Goal: Task Accomplishment & Management: Manage account settings

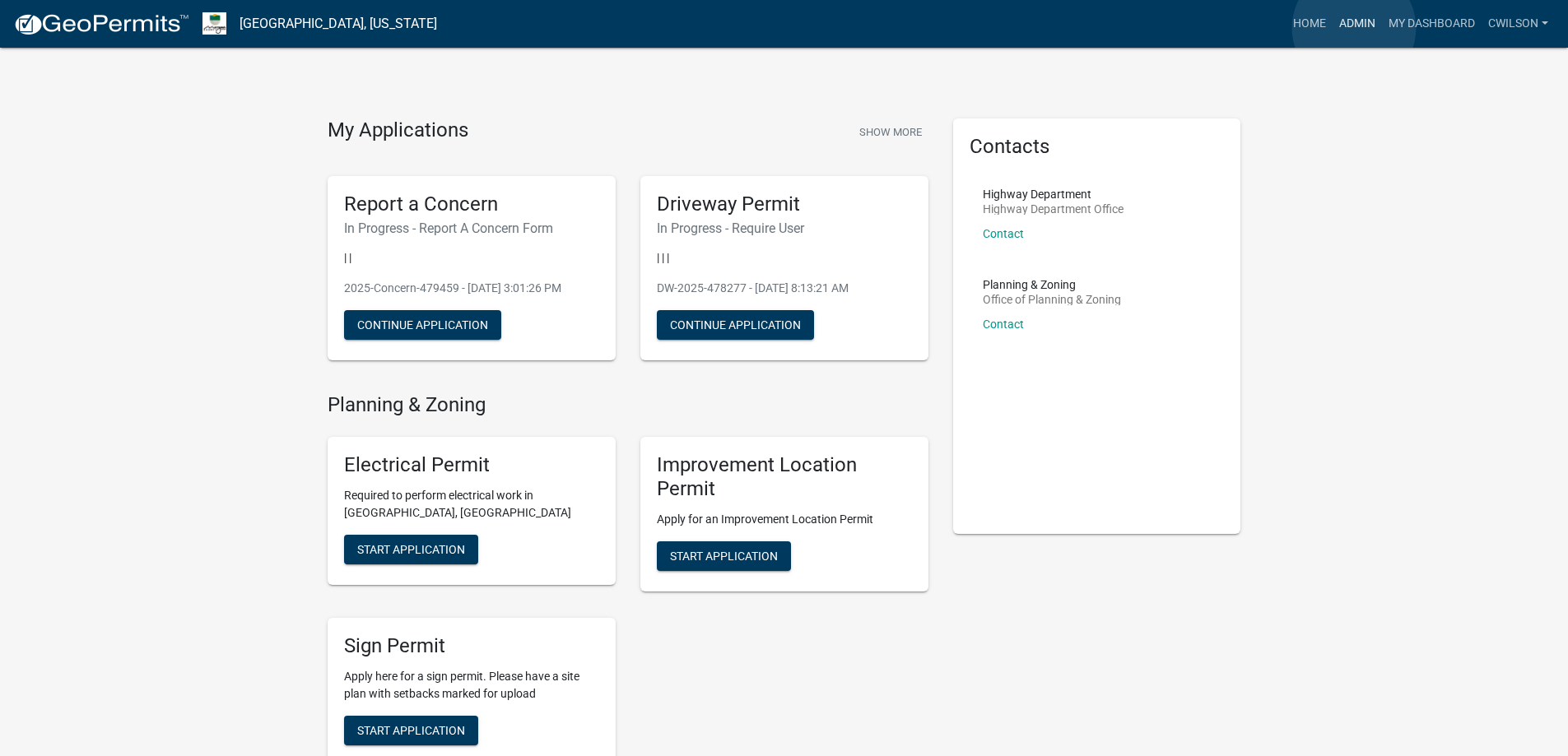
click at [1354, 28] on link "Admin" at bounding box center [1358, 24] width 50 height 31
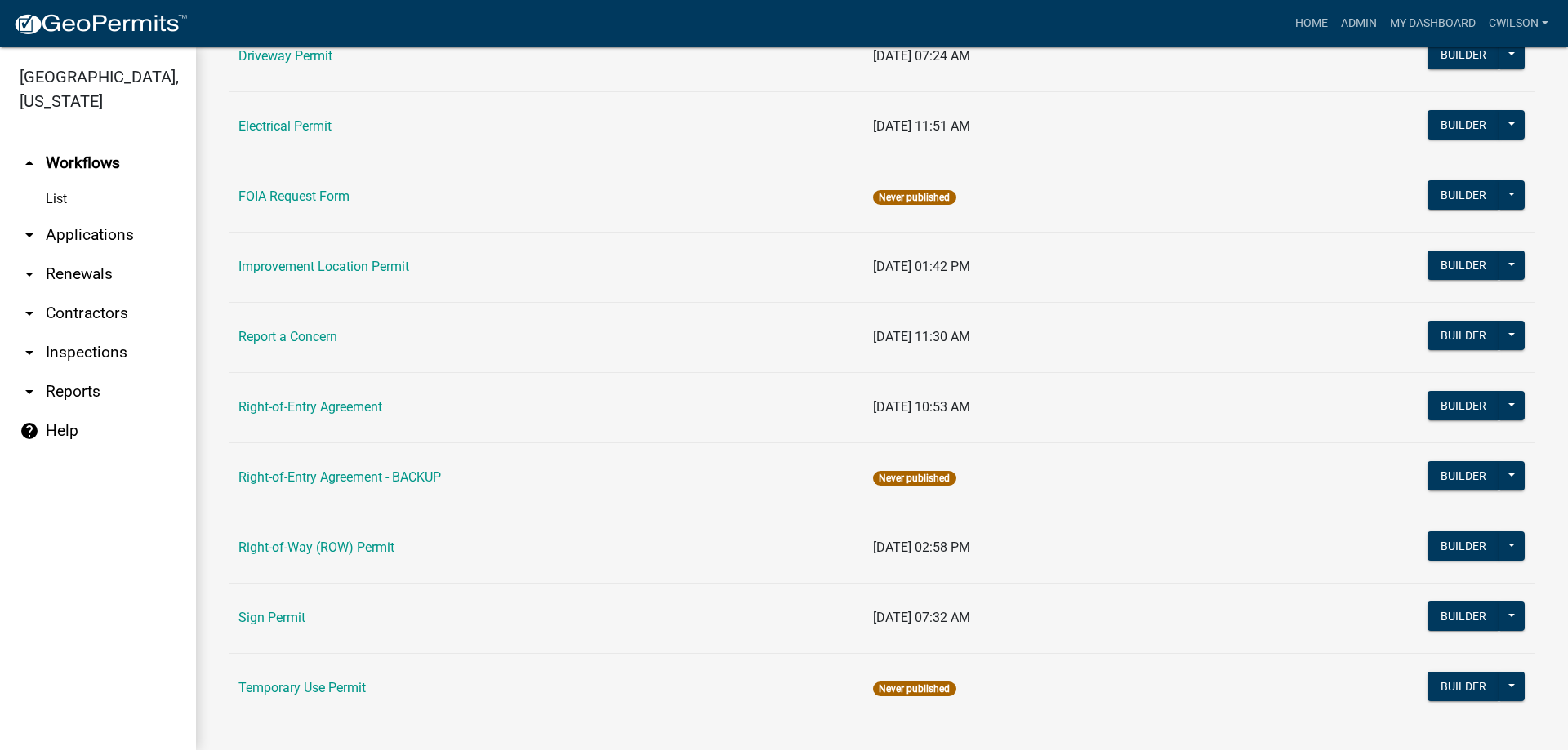
scroll to position [280, 0]
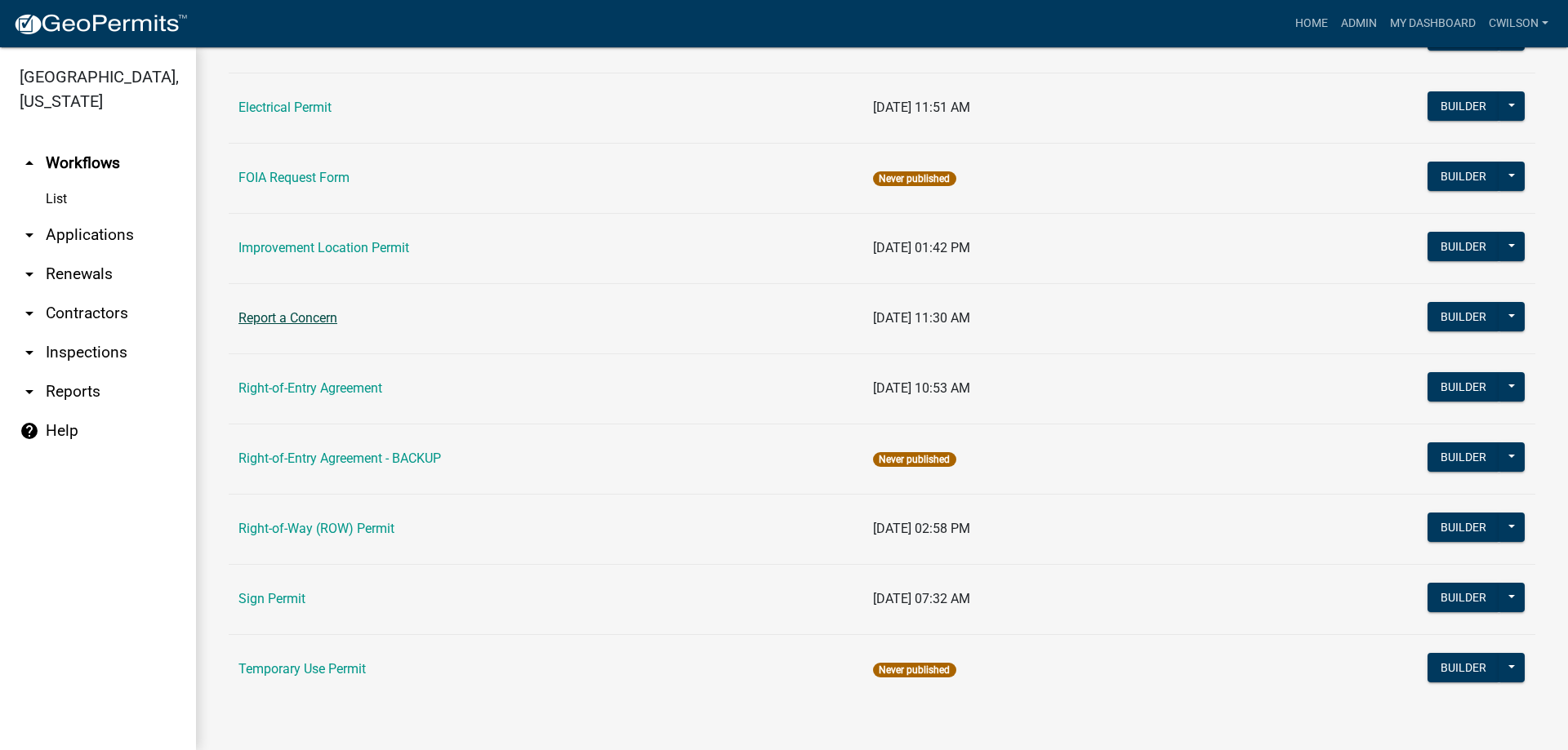
click at [297, 314] on link "Report a Concern" at bounding box center [288, 318] width 99 height 15
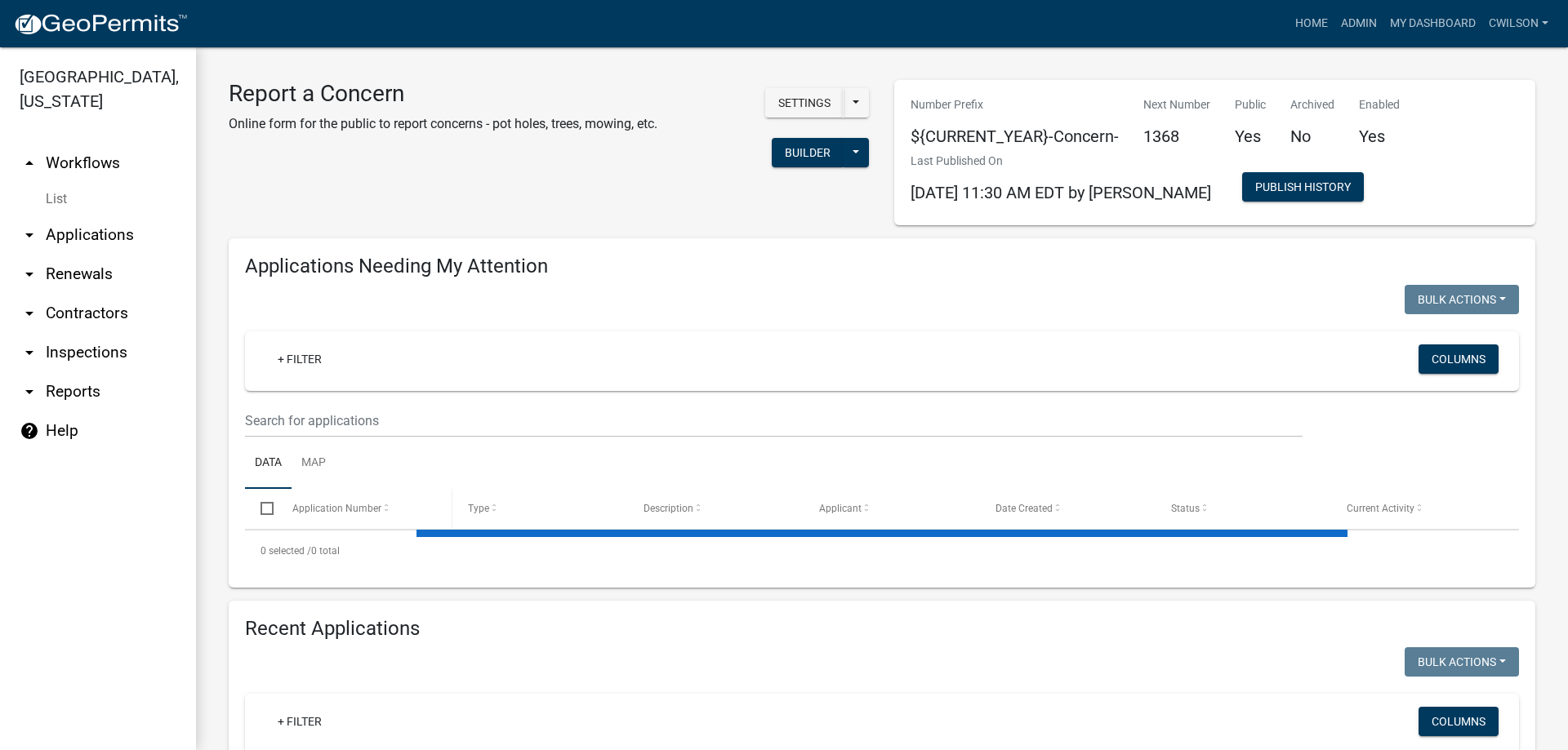
select select "2: 50"
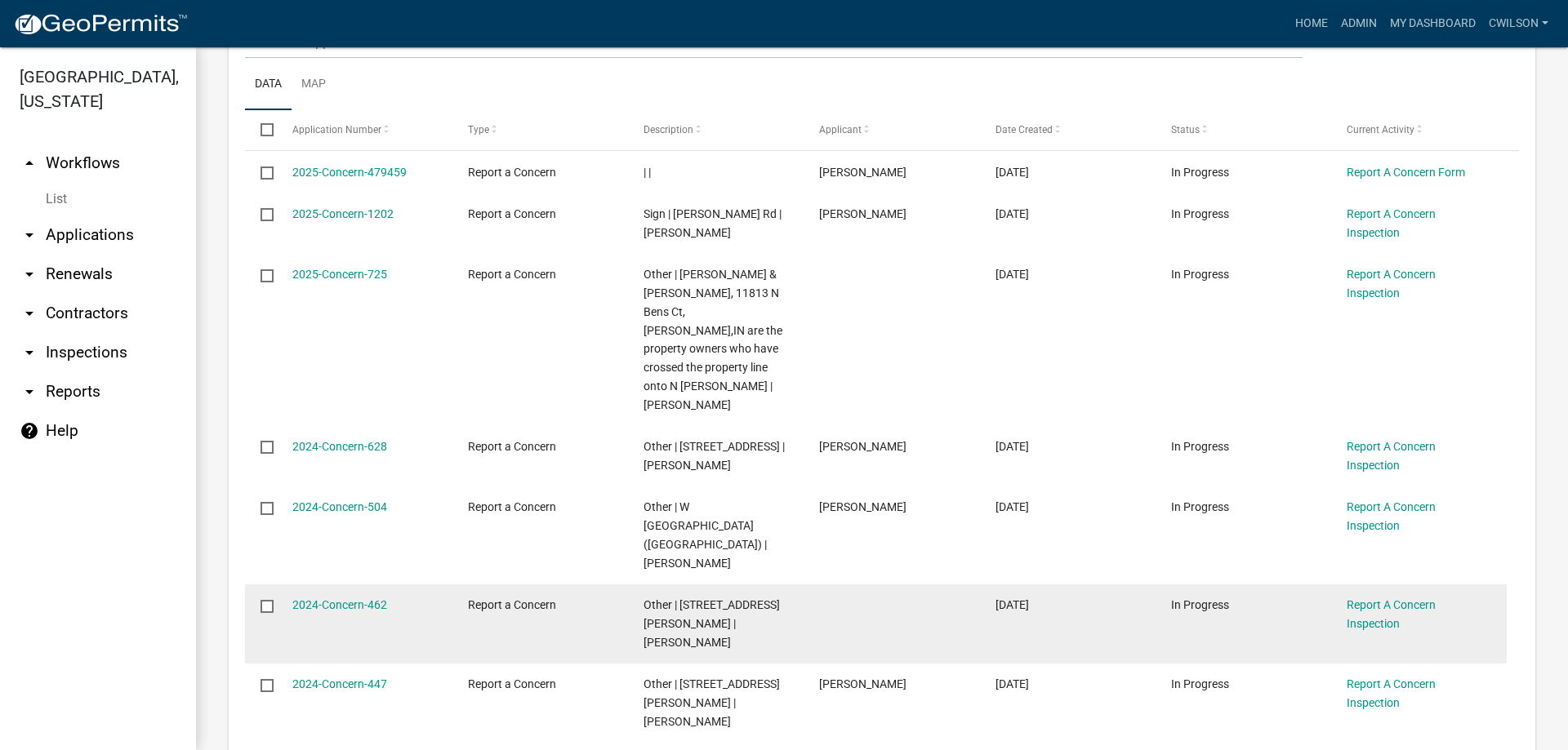
scroll to position [245, 0]
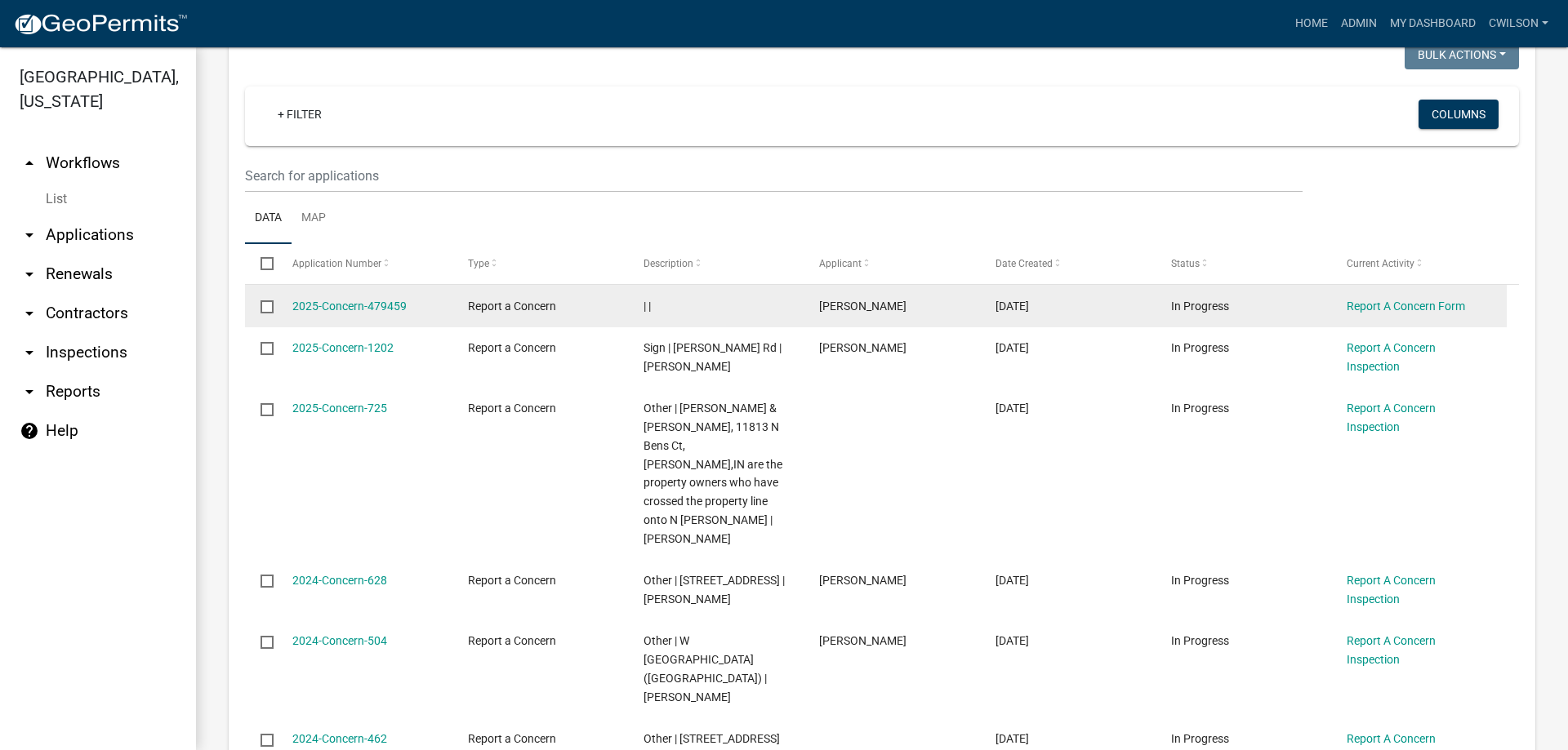
click at [288, 307] on datatable-body-cell "2025-Concern-479459" at bounding box center [363, 306] width 176 height 43
click at [305, 306] on link "2025-Concern-479459" at bounding box center [350, 306] width 115 height 13
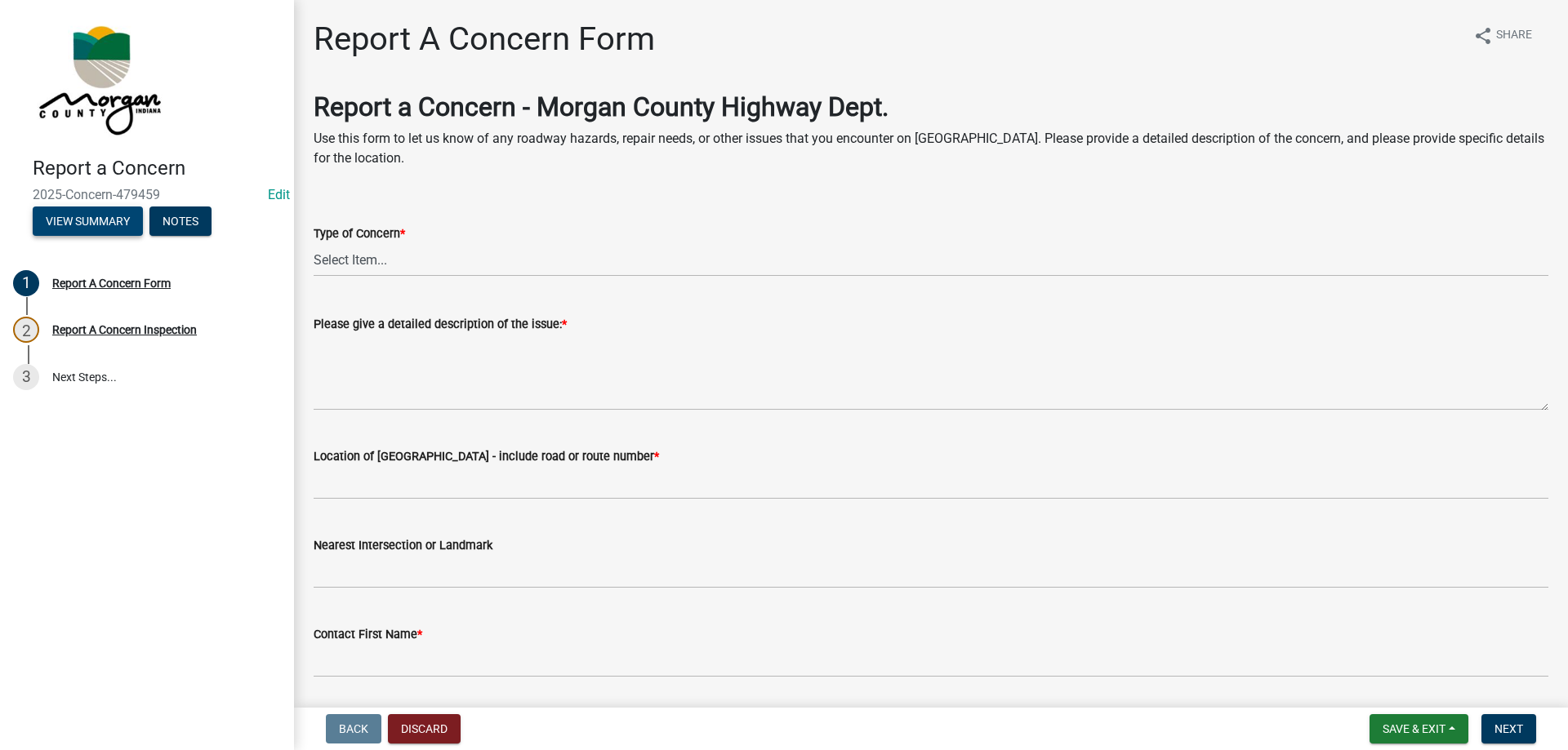
click at [54, 210] on button "View Summary" at bounding box center [87, 221] width 110 height 29
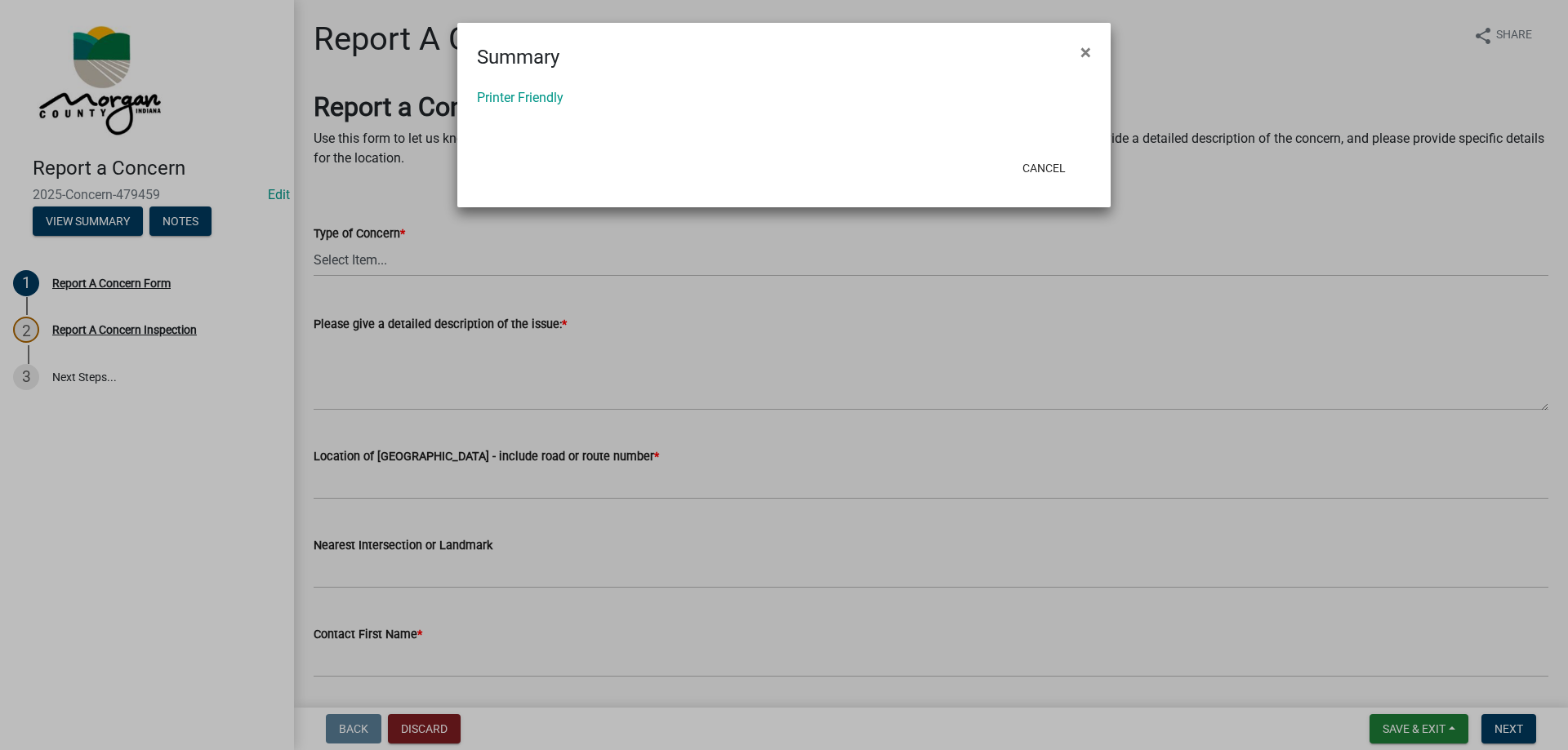
drag, startPoint x: 1092, startPoint y: 48, endPoint x: 1111, endPoint y: 41, distance: 20.2
click at [1090, 49] on button "×" at bounding box center [1085, 52] width 36 height 46
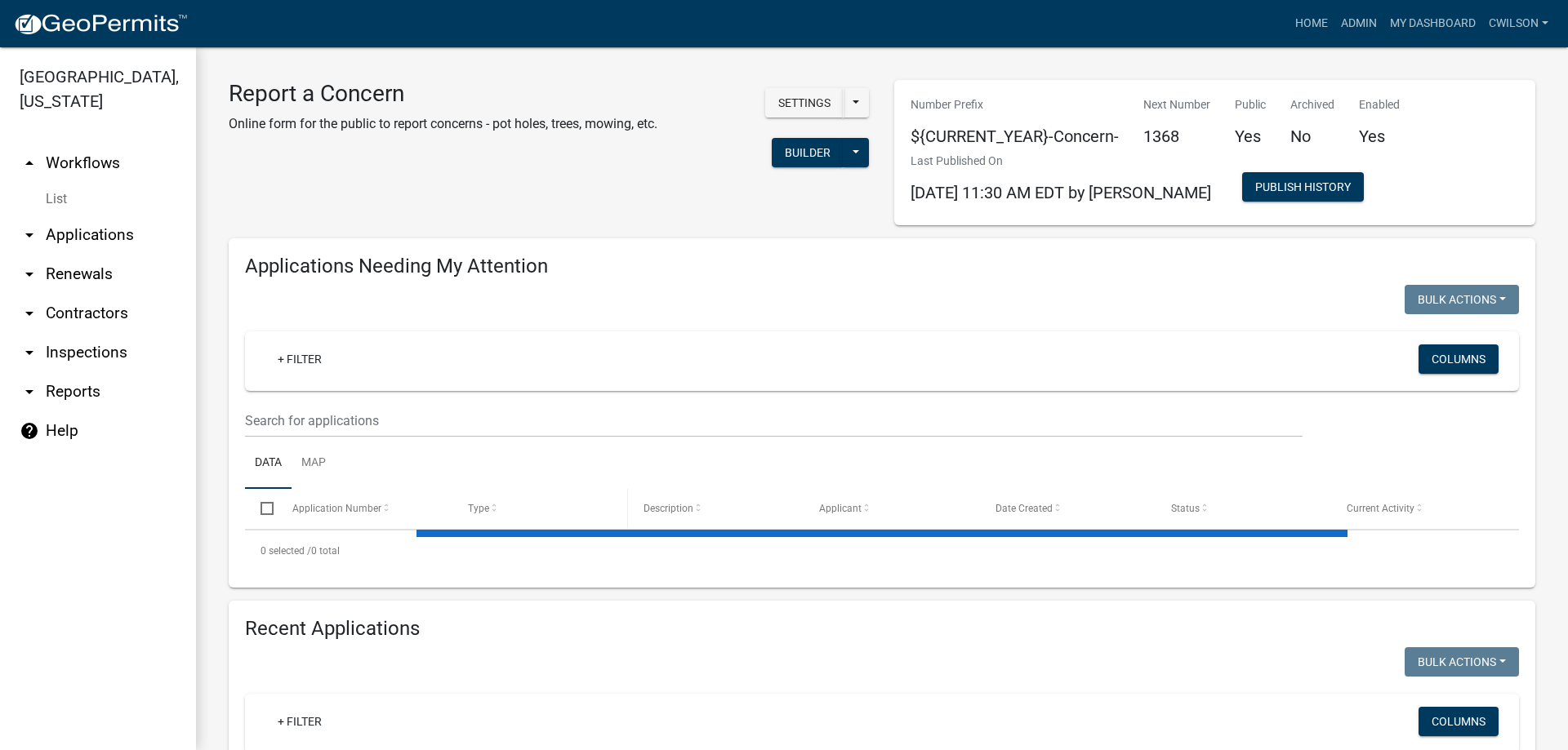
select select "2: 50"
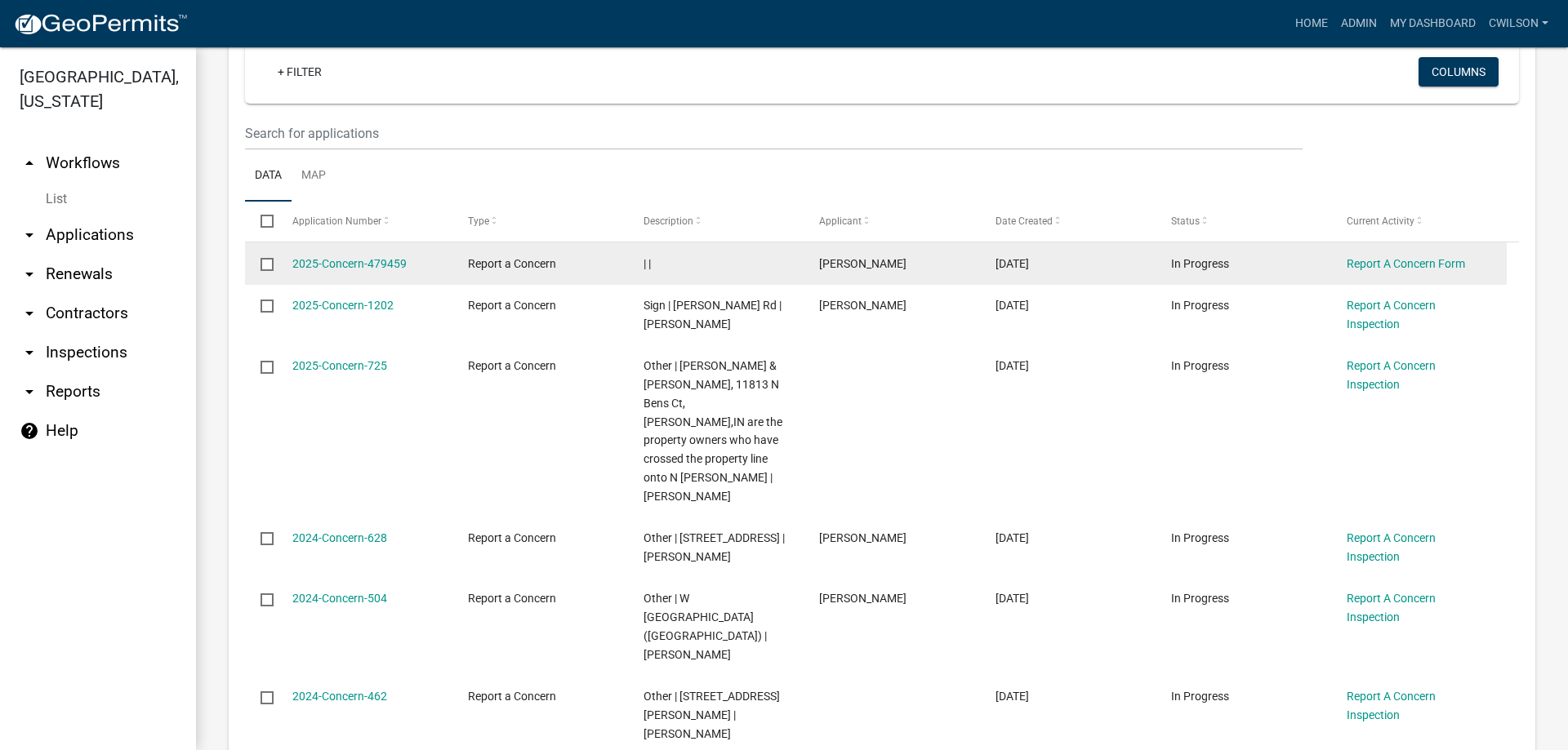
scroll to position [245, 0]
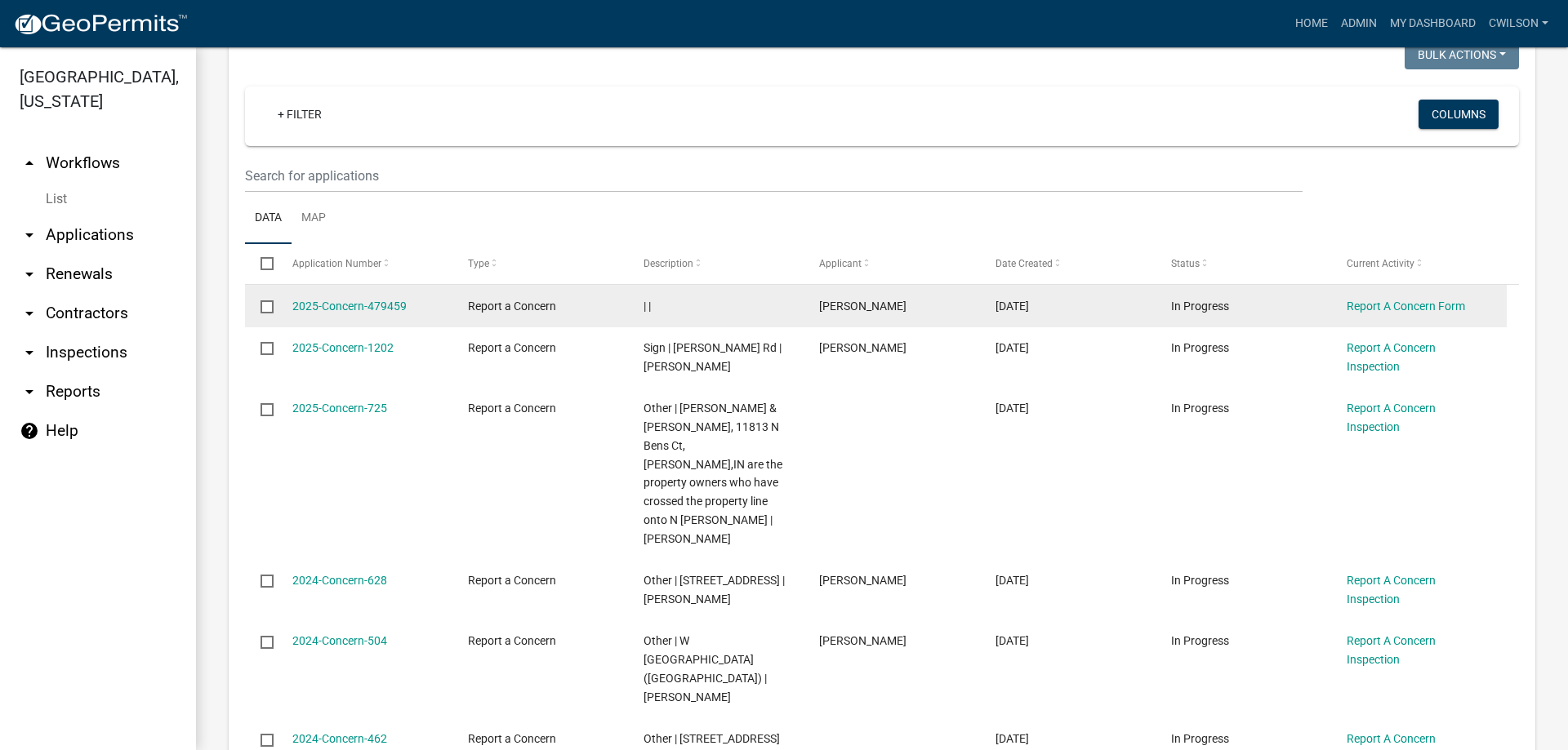
click at [271, 310] on input "checkbox" at bounding box center [266, 306] width 11 height 11
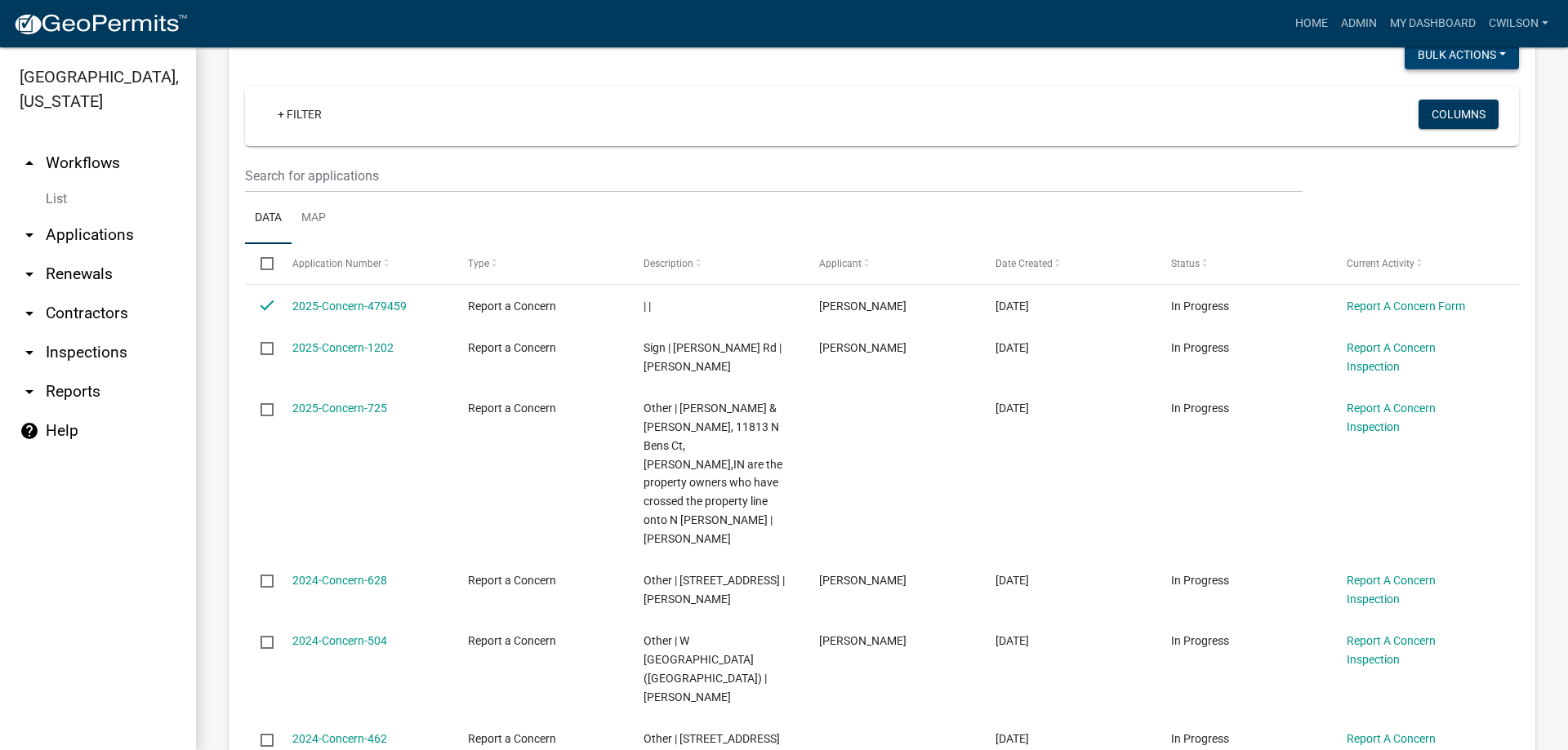
click at [1441, 54] on button "Bulk Actions" at bounding box center [1461, 55] width 115 height 29
click at [1426, 96] on button "Void" at bounding box center [1452, 96] width 130 height 39
checkbox input "false"
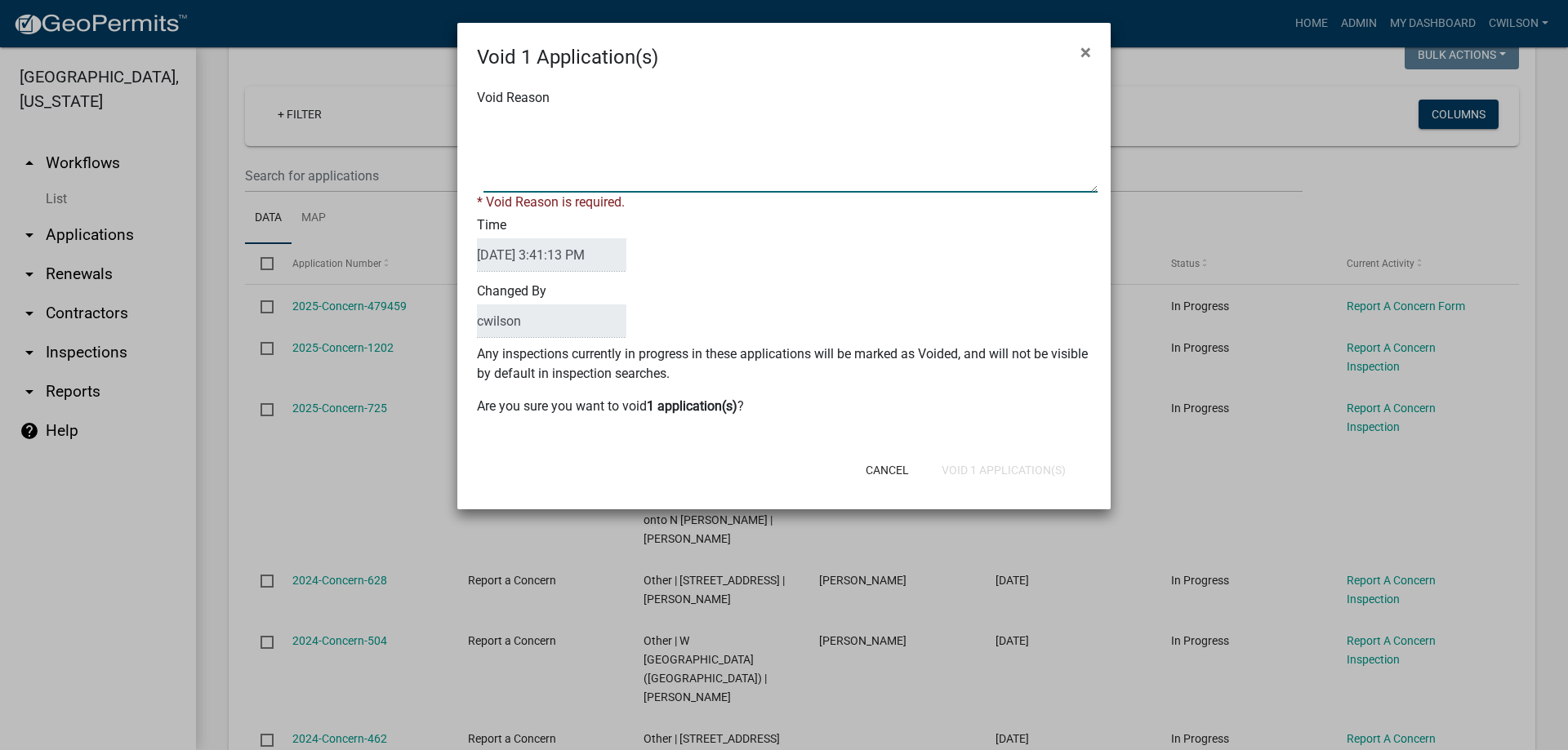
click at [645, 169] on textarea "Void Reason" at bounding box center [790, 152] width 614 height 82
type textarea "n/a"
click at [1053, 471] on div "Cancel Void 1 Application(s)" at bounding box center [891, 470] width 402 height 43
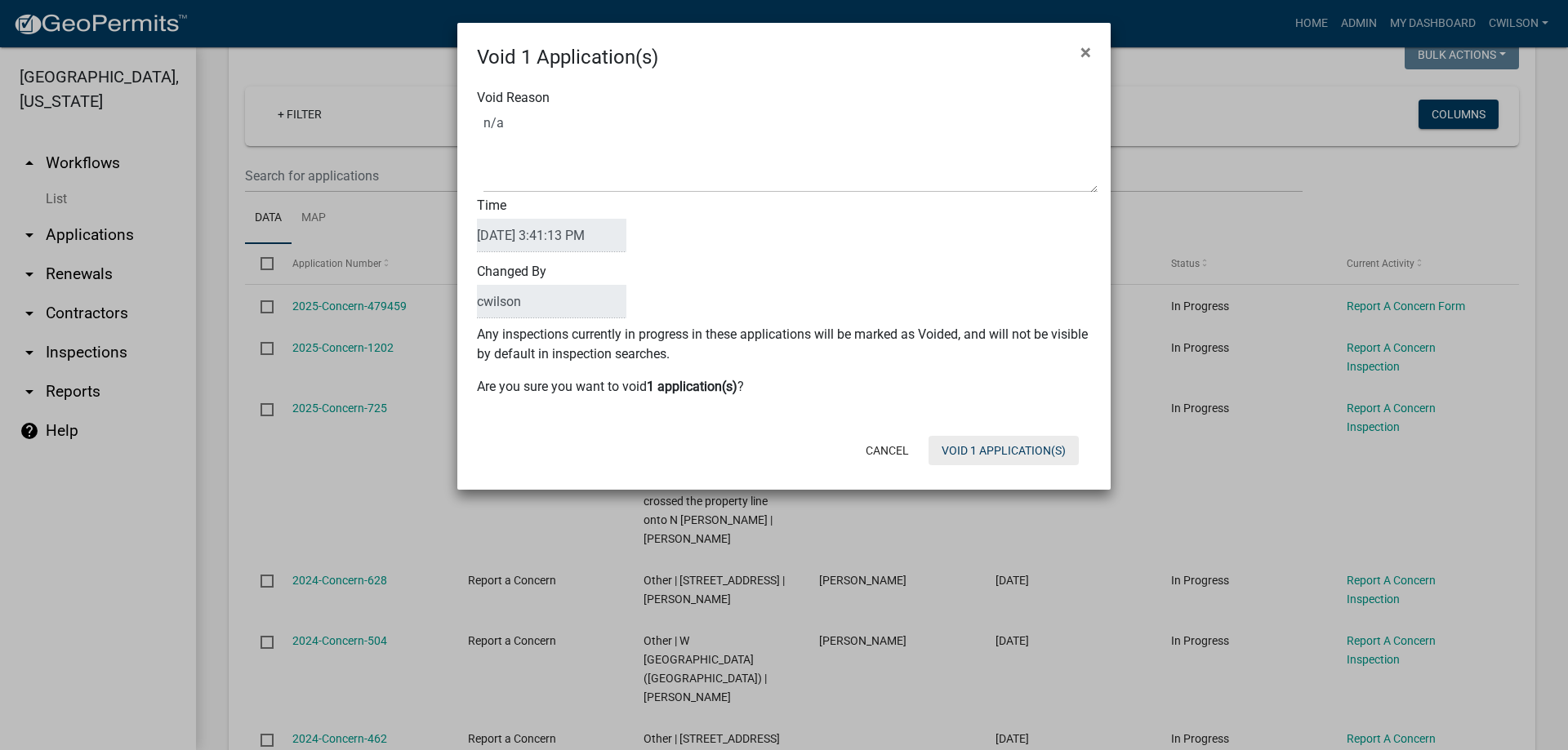
click at [997, 447] on button "Void 1 Application(s)" at bounding box center [1003, 451] width 150 height 29
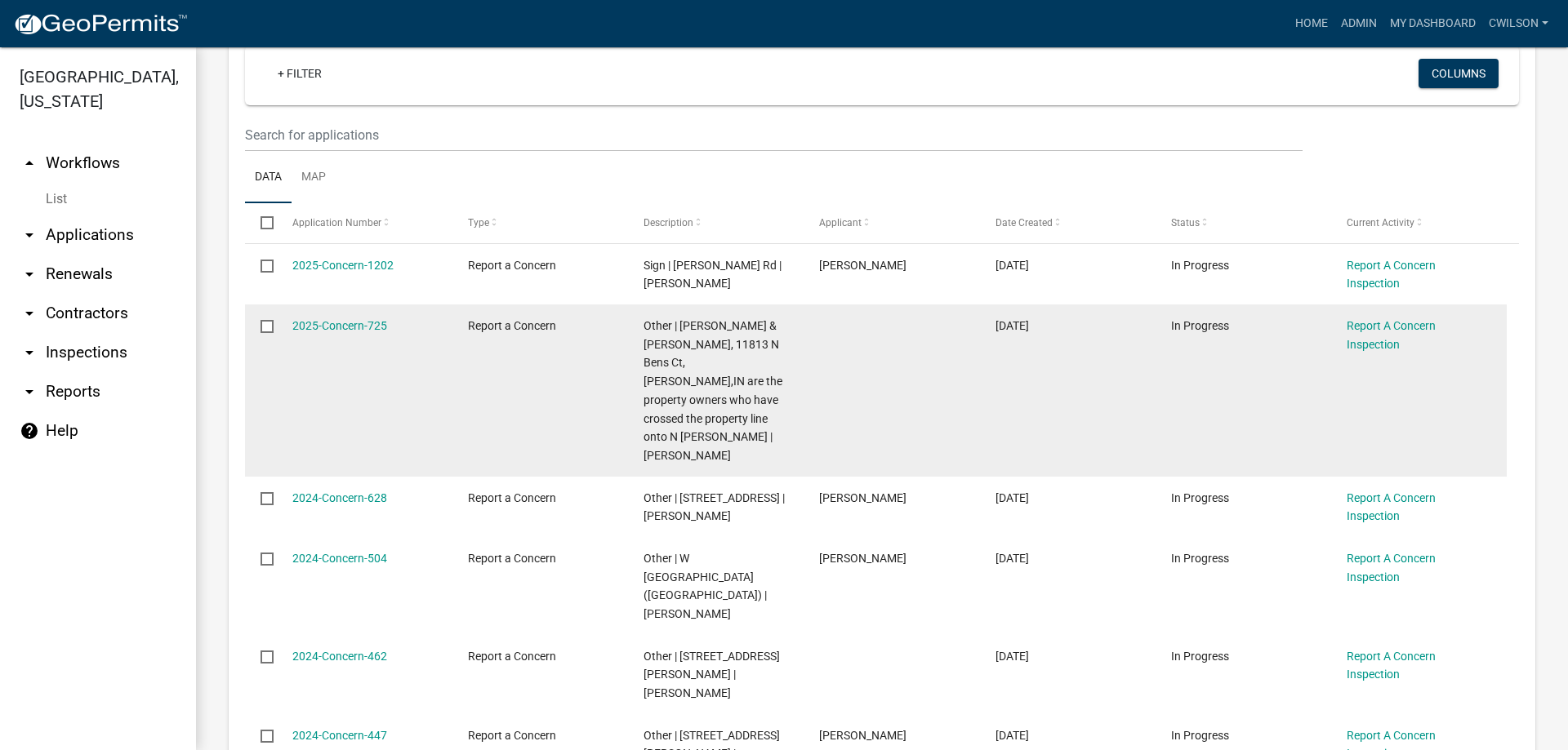
scroll to position [0, 0]
